Goal: Task Accomplishment & Management: Complete application form

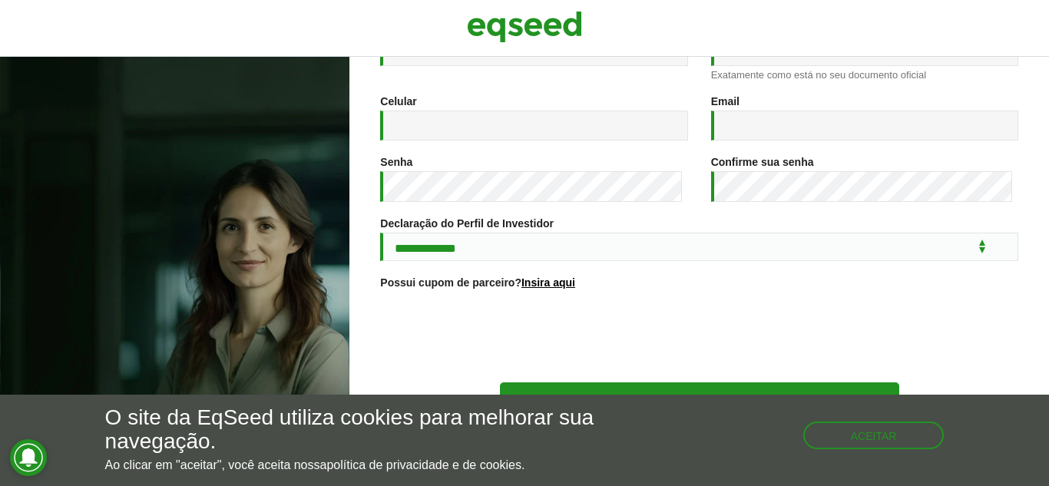
scroll to position [295, 0]
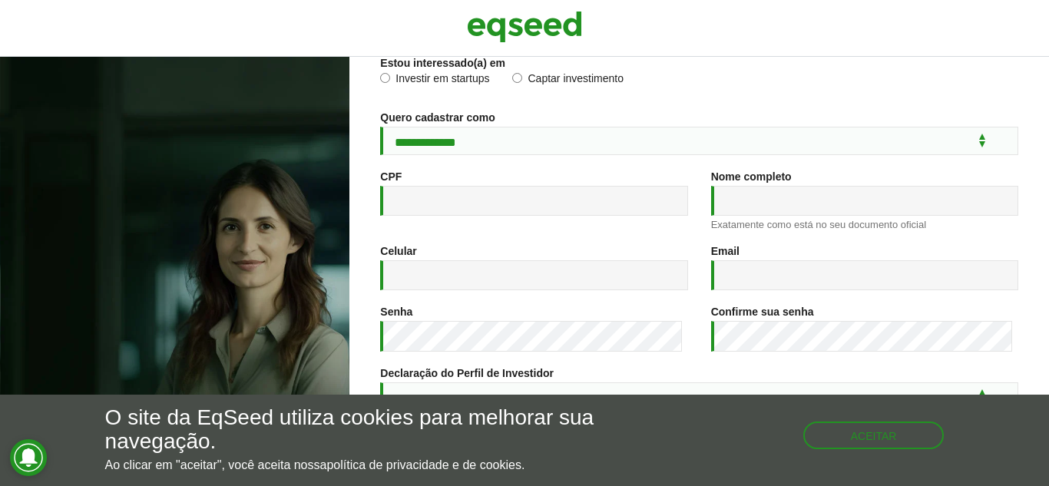
scroll to position [295, 0]
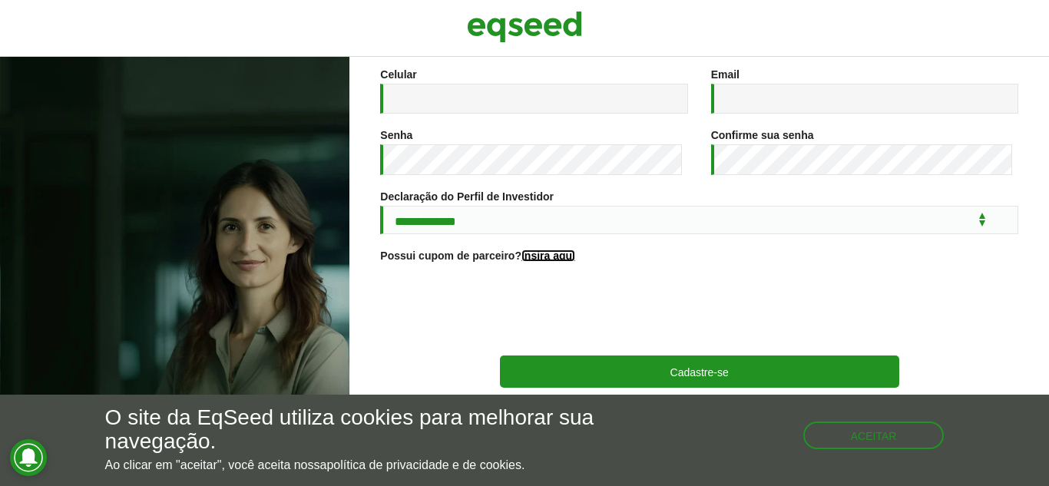
click at [553, 252] on link "Insira aqui" at bounding box center [548, 255] width 54 height 11
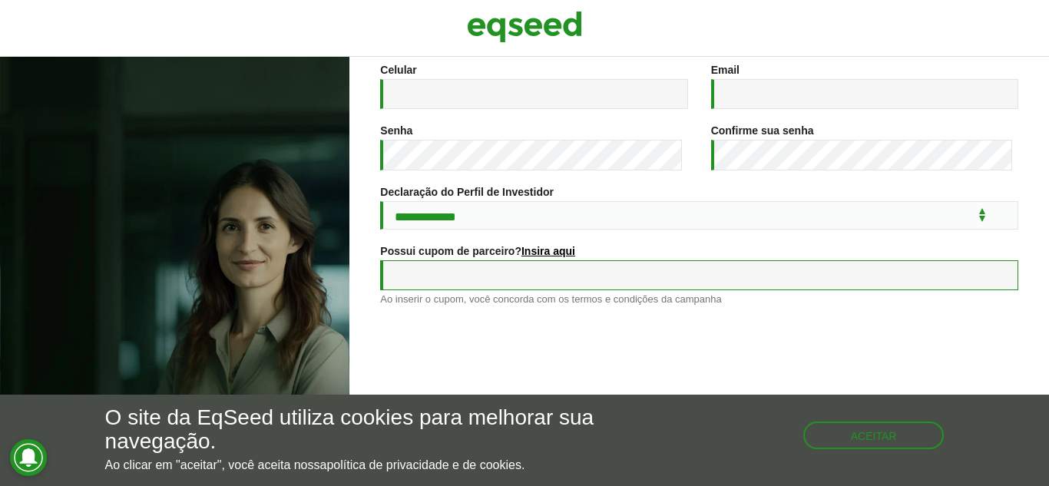
click at [735, 273] on input "Possui cupom de parceiro? Insira aqui" at bounding box center [699, 275] width 638 height 30
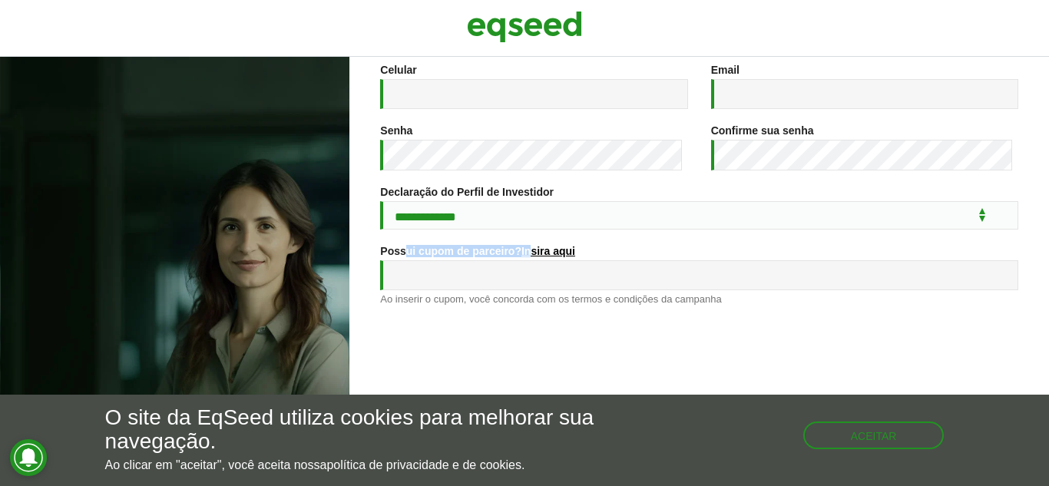
drag, startPoint x: 406, startPoint y: 250, endPoint x: 543, endPoint y: 250, distance: 136.7
click at [534, 251] on label "Possui cupom de parceiro? Insira aqui" at bounding box center [477, 251] width 195 height 11
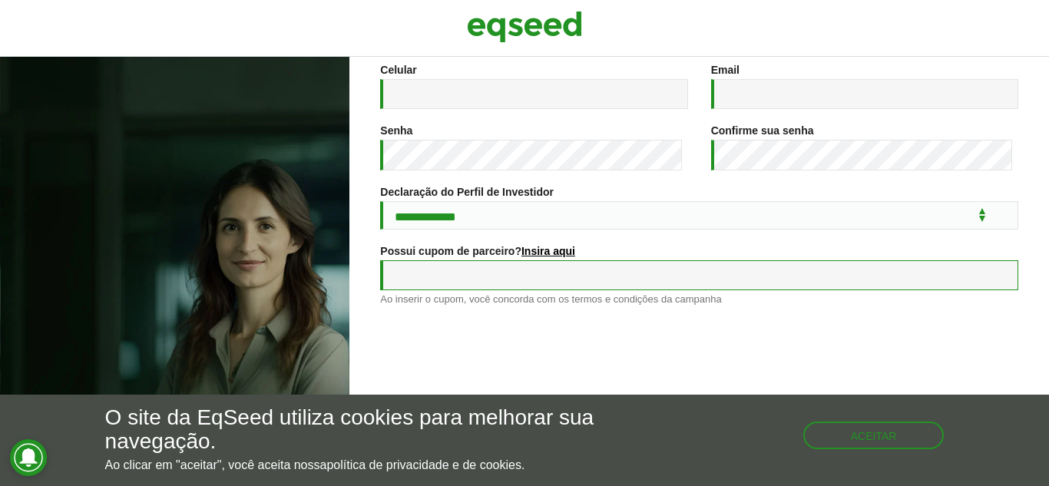
click at [718, 288] on input "Possui cupom de parceiro? Insira aqui" at bounding box center [699, 275] width 638 height 30
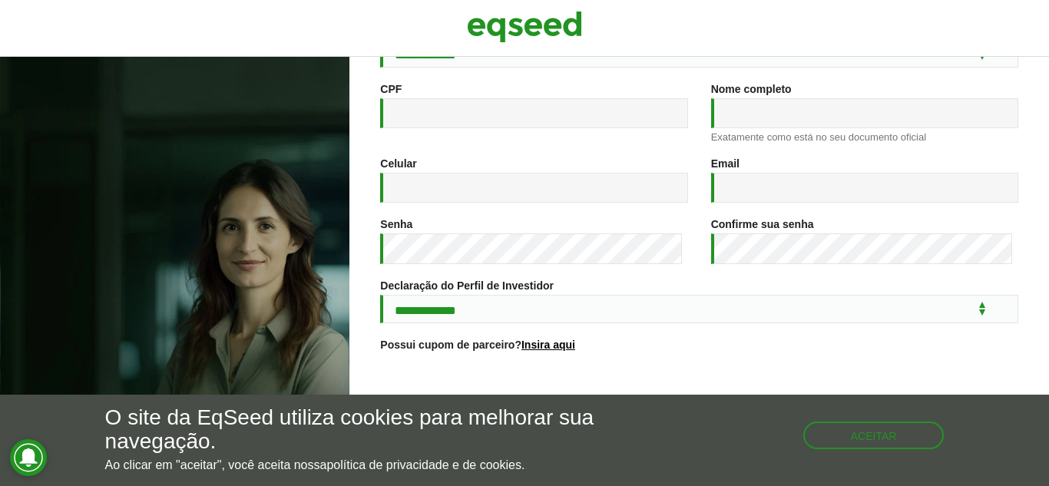
scroll to position [295, 0]
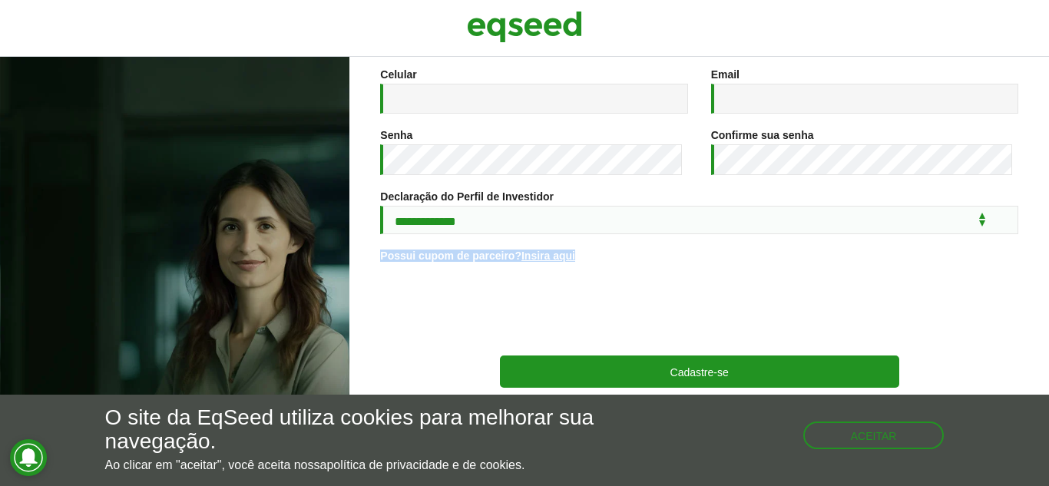
drag, startPoint x: 379, startPoint y: 257, endPoint x: 504, endPoint y: 264, distance: 124.6
click at [504, 264] on div "**********" at bounding box center [698, 271] width 699 height 429
click at [555, 261] on link "Insira aqui" at bounding box center [548, 255] width 54 height 11
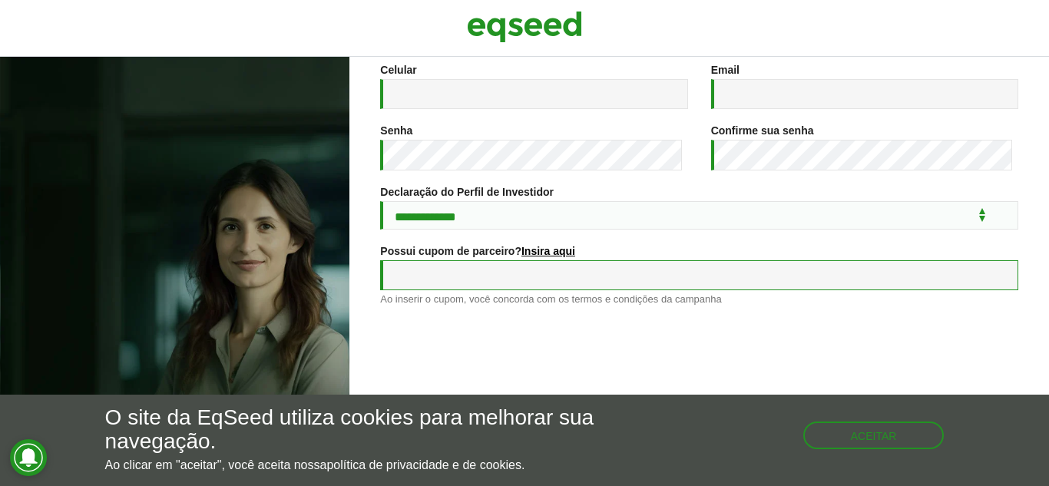
click at [467, 275] on input "Possui cupom de parceiro? Insira aqui" at bounding box center [699, 275] width 638 height 30
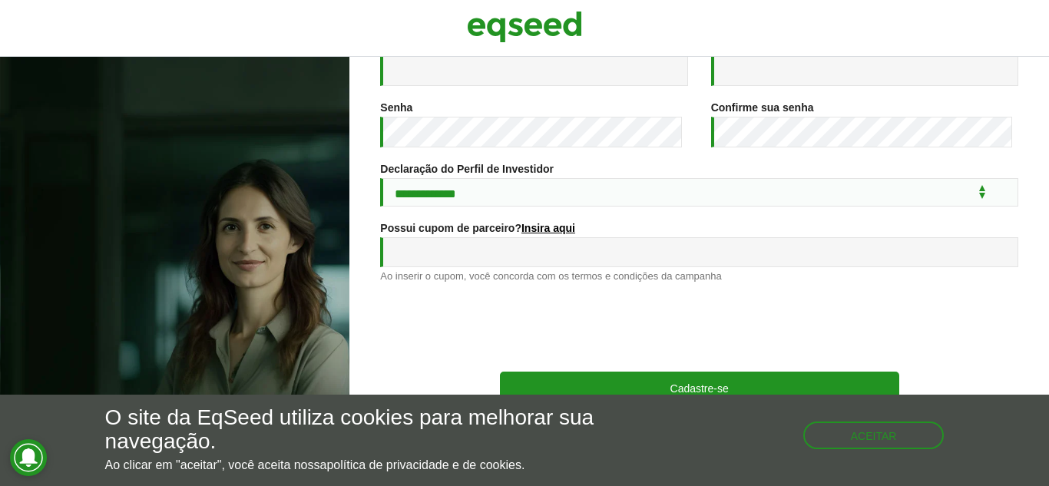
scroll to position [339, 0]
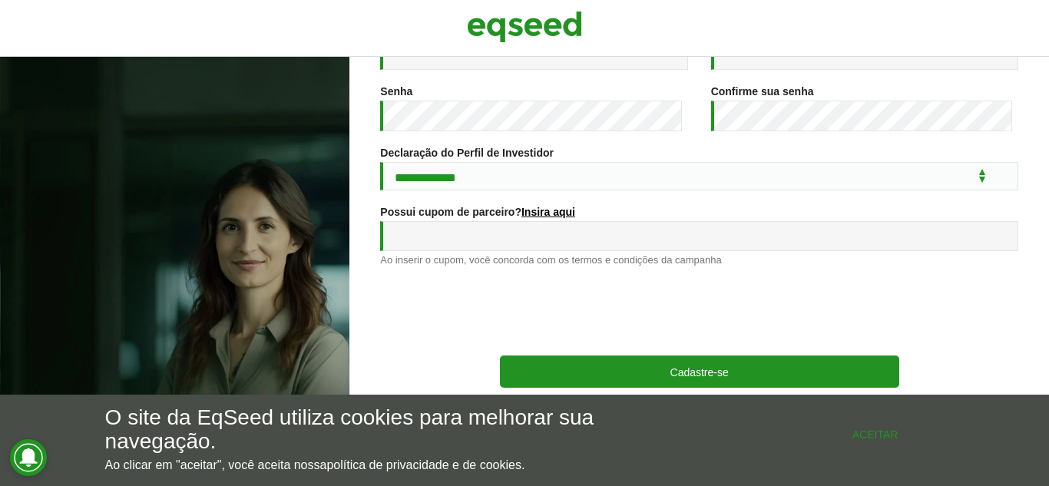
drag, startPoint x: 882, startPoint y: 422, endPoint x: 926, endPoint y: 409, distance: 45.7
click at [882, 422] on button "Aceitar" at bounding box center [875, 434] width 138 height 25
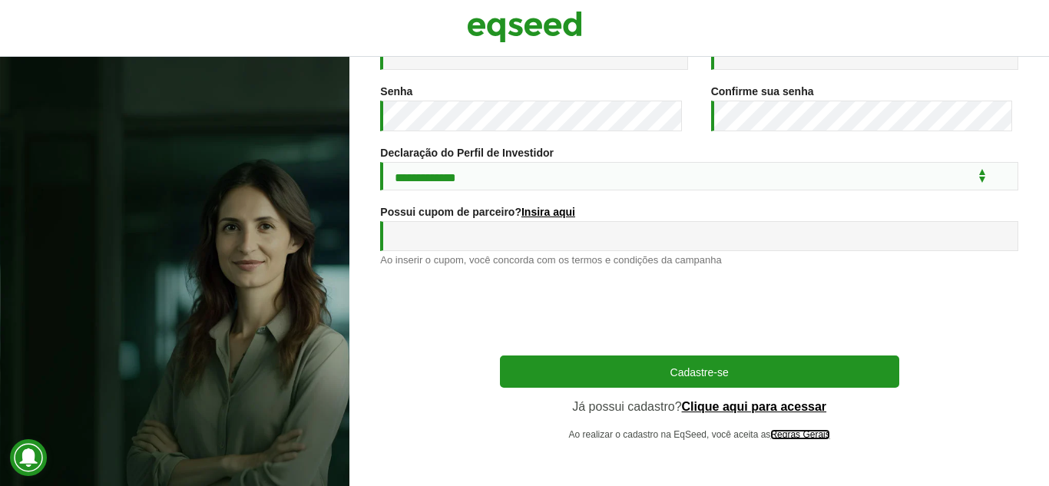
click at [805, 435] on link "Regras Gerais" at bounding box center [799, 434] width 59 height 9
